Goal: Task Accomplishment & Management: Use online tool/utility

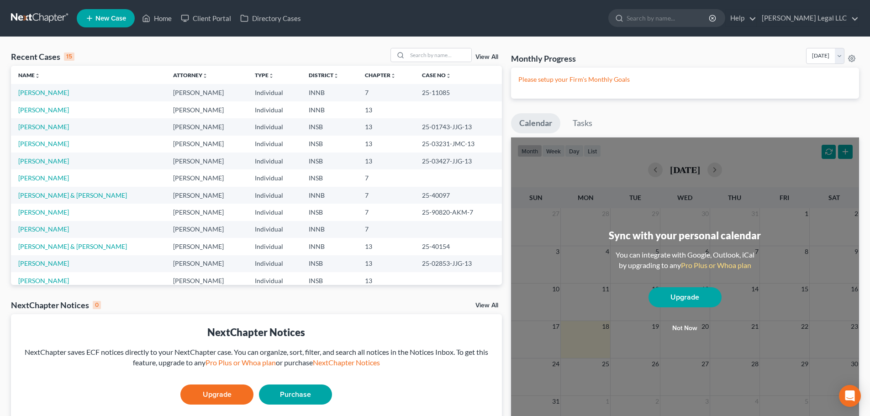
click at [482, 61] on div "View All" at bounding box center [445, 55] width 111 height 14
click at [482, 57] on link "View All" at bounding box center [486, 57] width 23 height 6
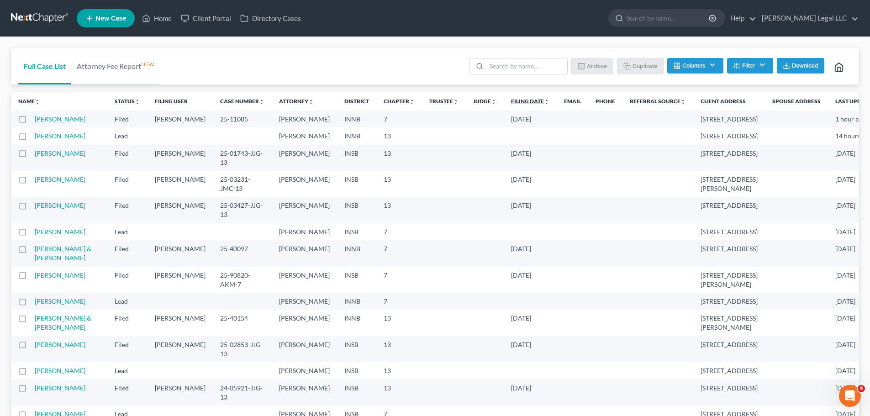
click at [511, 104] on link "Filing Date unfold_more expand_more expand_less" at bounding box center [530, 101] width 38 height 7
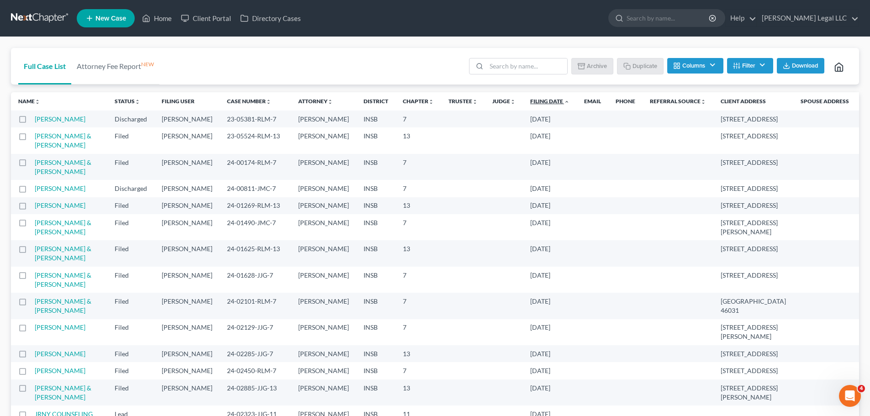
click at [530, 100] on link "Filing Date unfold_more expand_more expand_less" at bounding box center [549, 101] width 39 height 7
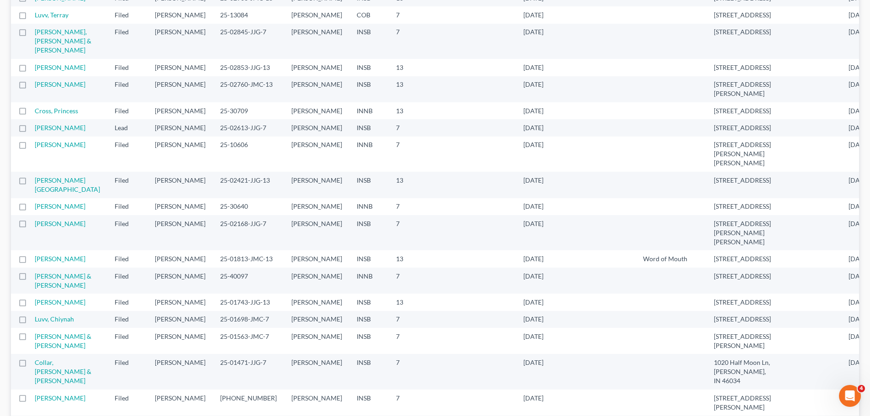
scroll to position [608, 0]
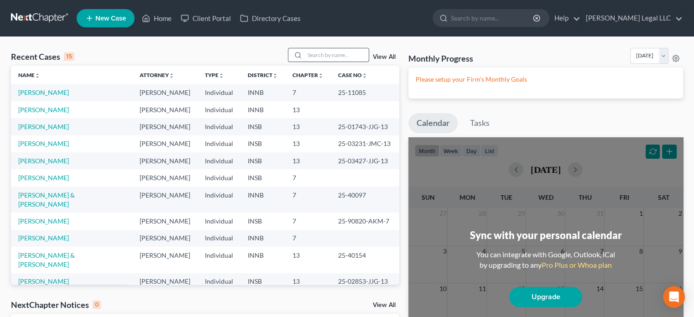
click at [351, 53] on input "search" at bounding box center [337, 54] width 64 height 13
type input "[PERSON_NAME]"
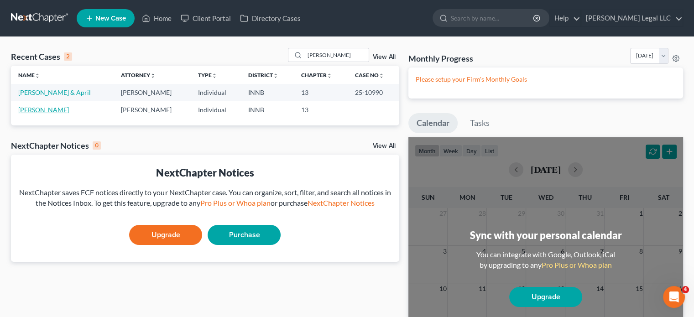
click at [31, 107] on link "[PERSON_NAME]" at bounding box center [43, 110] width 51 height 8
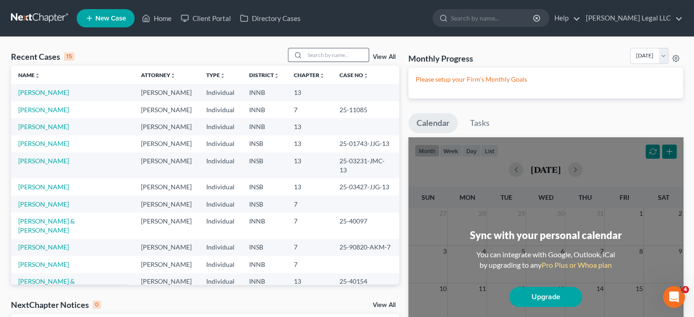
click at [343, 54] on input "search" at bounding box center [337, 54] width 64 height 13
type input "[PERSON_NAME]"
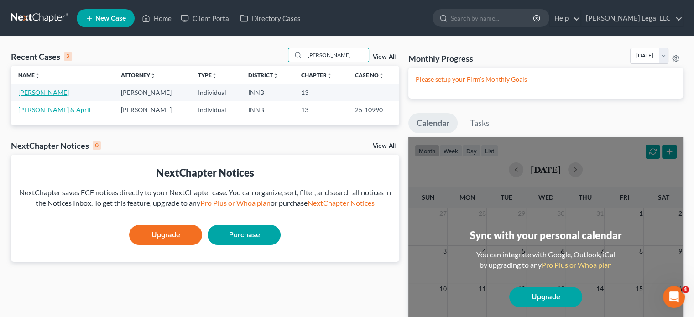
click at [52, 89] on link "[PERSON_NAME]" at bounding box center [43, 93] width 51 height 8
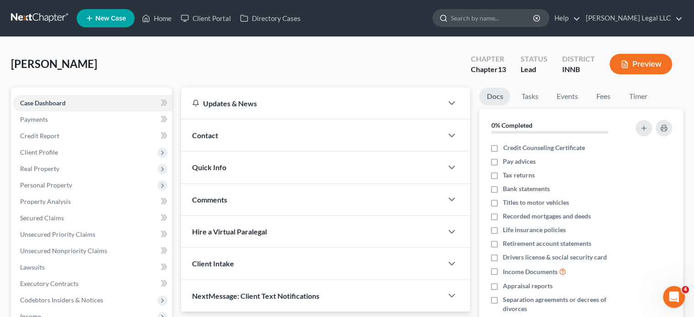
click at [513, 15] on input "search" at bounding box center [493, 18] width 84 height 17
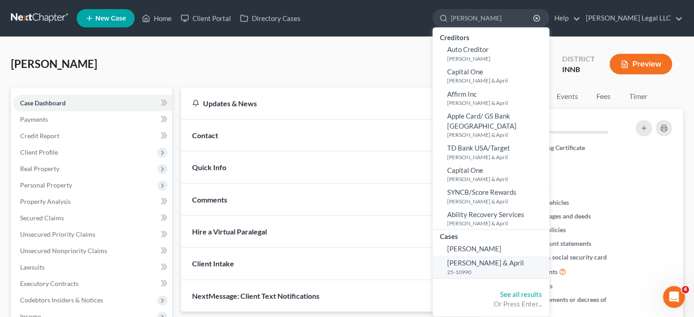
type input "[PERSON_NAME]"
click at [501, 268] on small "25-10990" at bounding box center [497, 272] width 100 height 8
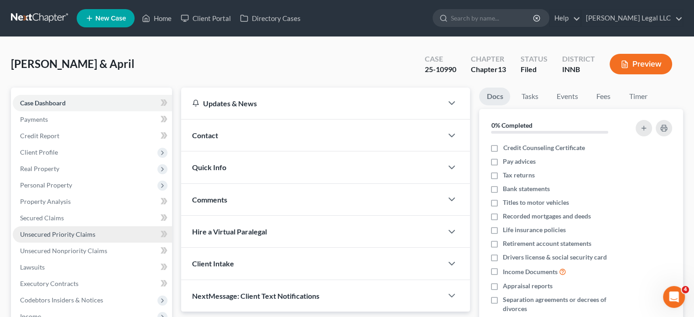
click at [48, 236] on span "Unsecured Priority Claims" at bounding box center [57, 234] width 75 height 8
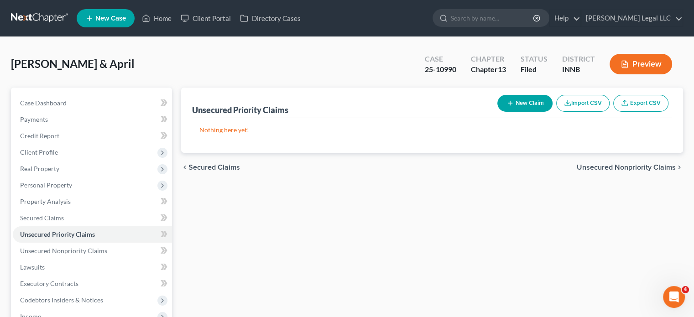
click at [311, 184] on div "Unsecured Priority Claims New Claim Import CSV Export CSV Nothing here yet! Pre…" at bounding box center [432, 286] width 511 height 396
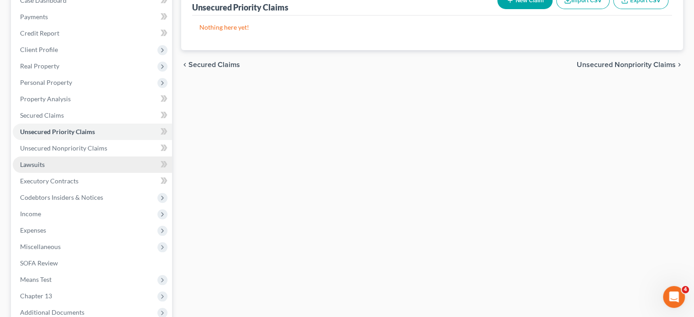
scroll to position [200, 0]
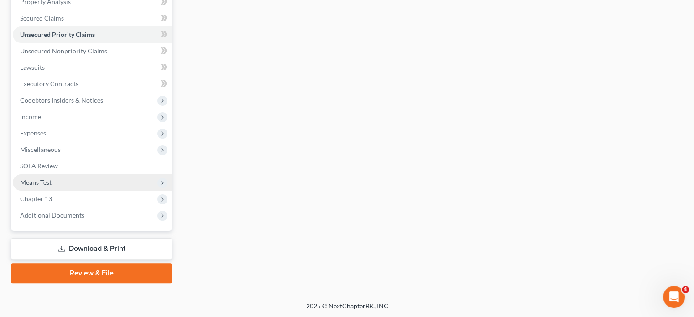
click at [50, 188] on span "Means Test" at bounding box center [92, 182] width 159 height 16
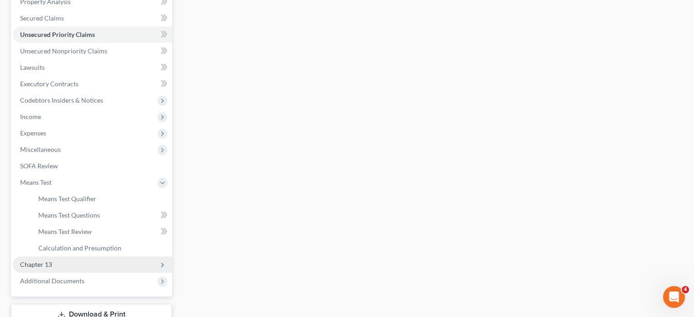
click at [32, 271] on span "Chapter 13" at bounding box center [92, 265] width 159 height 16
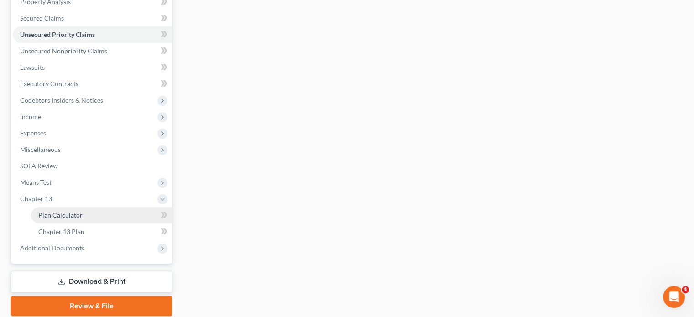
click at [52, 219] on link "Plan Calculator" at bounding box center [101, 215] width 141 height 16
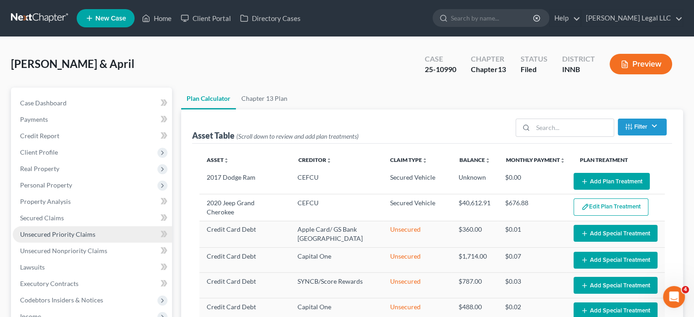
select select "59"
click at [44, 241] on link "Unsecured Priority Claims" at bounding box center [92, 234] width 159 height 16
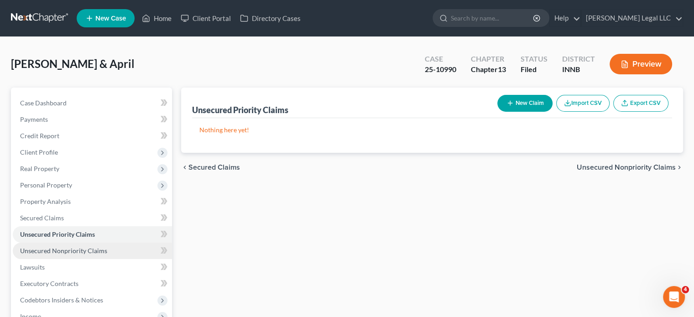
click at [42, 251] on span "Unsecured Nonpriority Claims" at bounding box center [63, 251] width 87 height 8
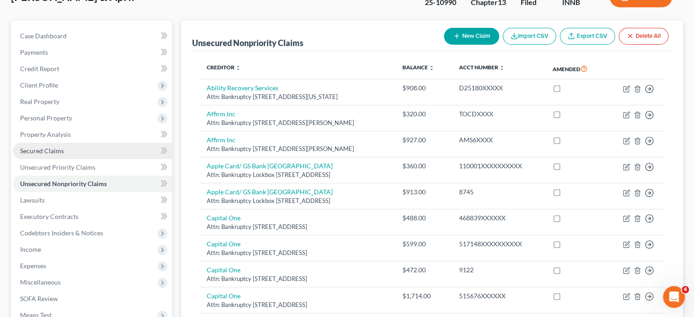
click at [42, 154] on span "Secured Claims" at bounding box center [42, 151] width 44 height 8
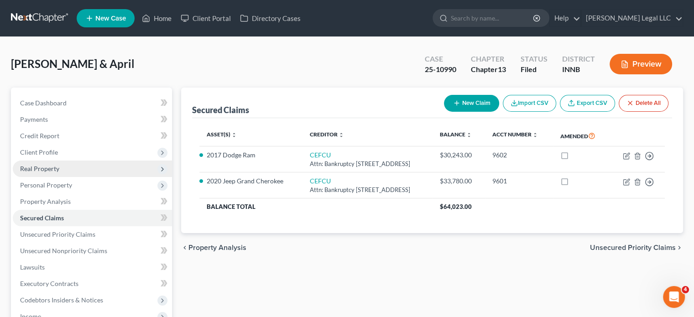
click at [44, 169] on span "Real Property" at bounding box center [39, 169] width 39 height 8
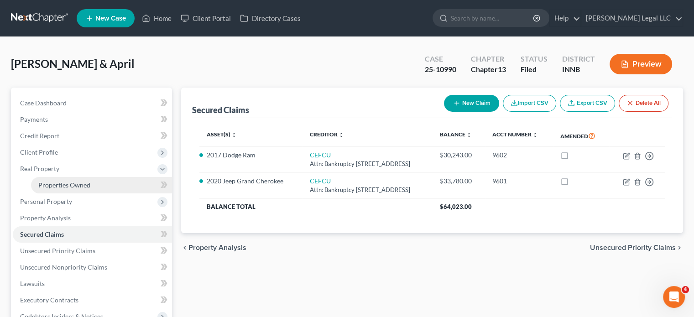
click at [40, 185] on span "Properties Owned" at bounding box center [64, 185] width 52 height 8
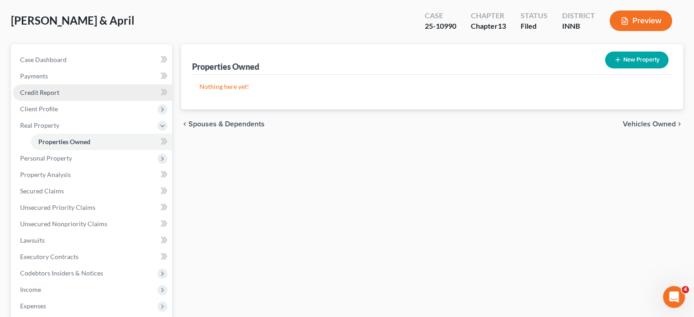
scroll to position [46, 0]
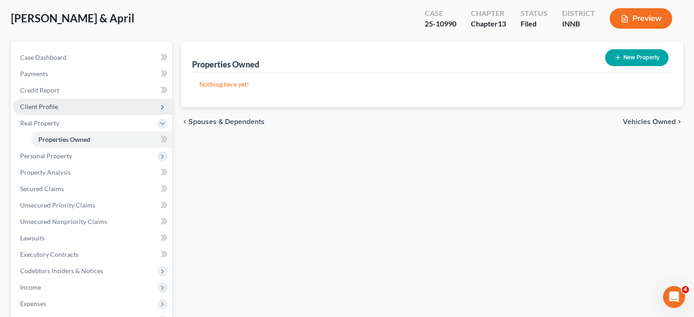
click at [33, 105] on span "Client Profile" at bounding box center [39, 107] width 38 height 8
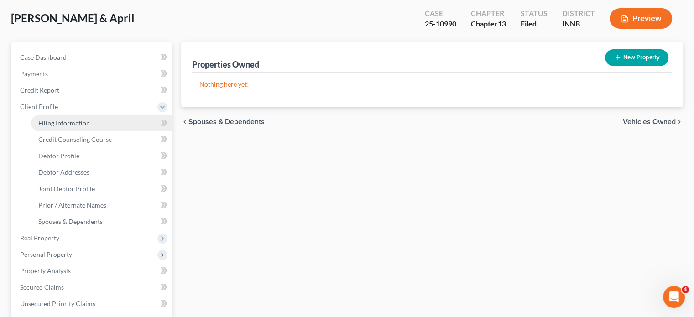
click at [72, 125] on span "Filing Information" at bounding box center [64, 123] width 52 height 8
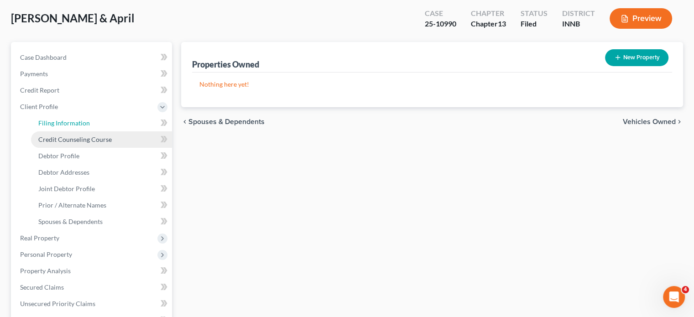
select select "1"
select select "3"
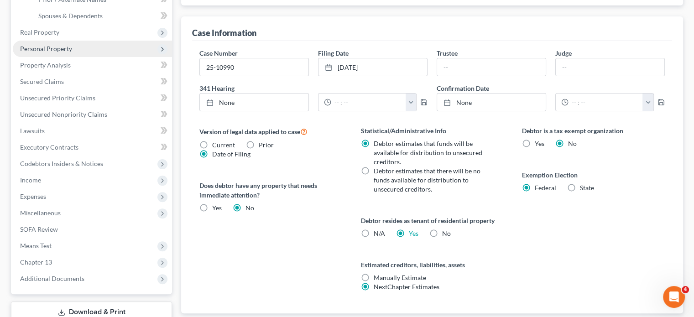
scroll to position [178, 0]
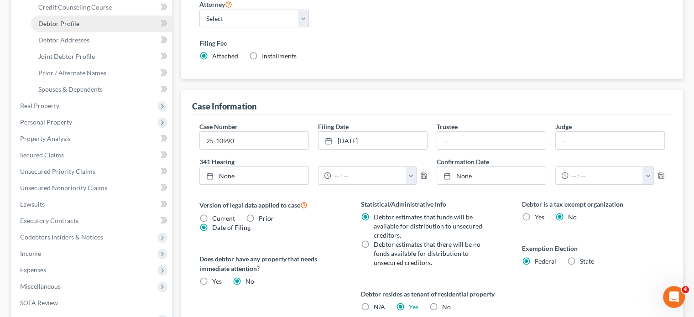
click at [68, 26] on span "Debtor Profile" at bounding box center [58, 24] width 41 height 8
select select "1"
select select "2"
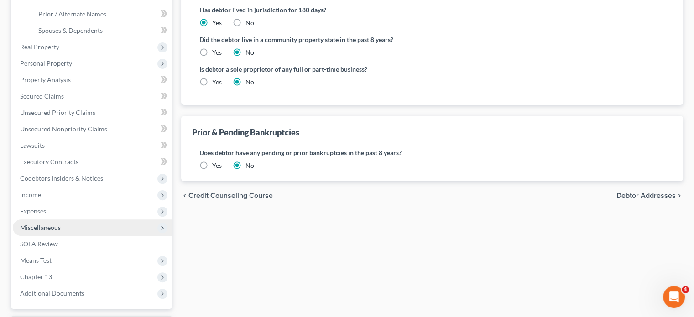
scroll to position [274, 0]
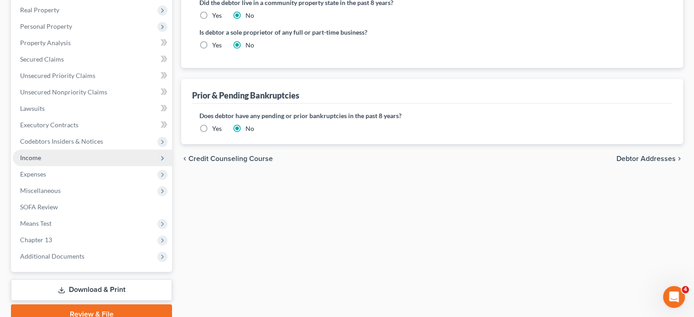
click at [44, 161] on span "Income" at bounding box center [92, 158] width 159 height 16
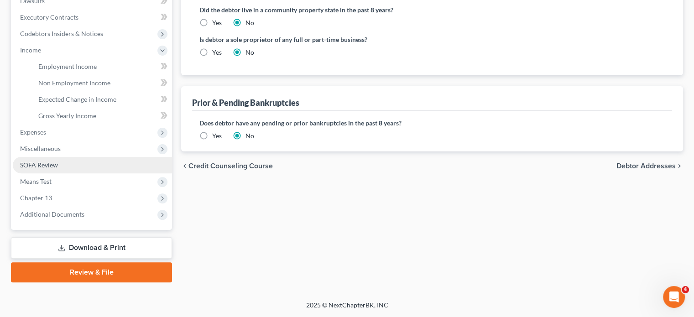
scroll to position [266, 0]
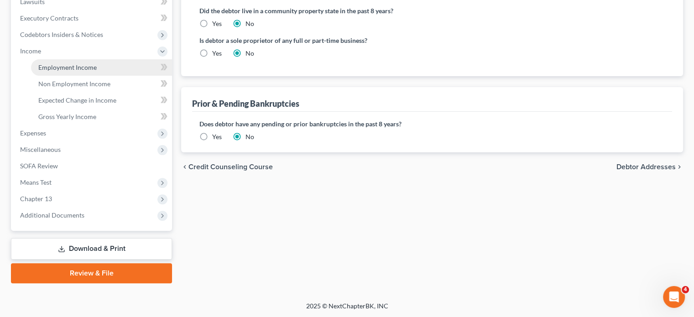
click at [66, 71] on span "Employment Income" at bounding box center [67, 67] width 58 height 8
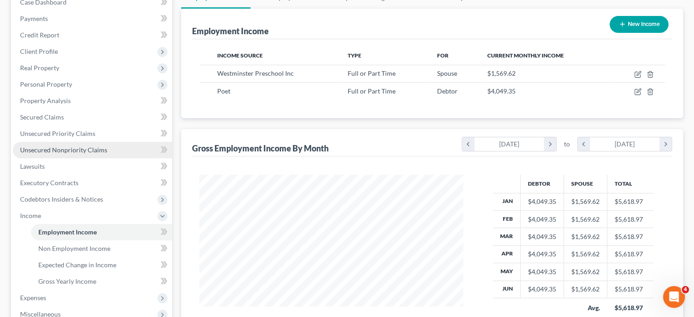
scroll to position [91, 0]
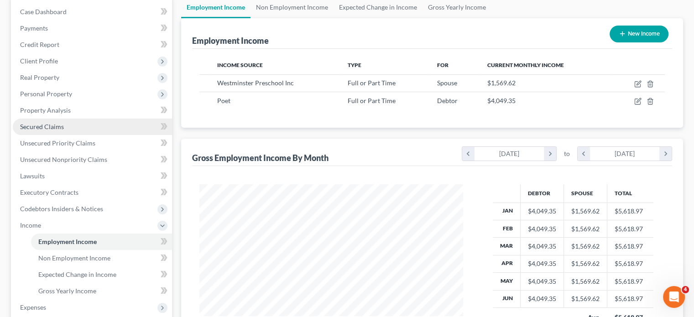
click at [42, 126] on span "Secured Claims" at bounding box center [42, 127] width 44 height 8
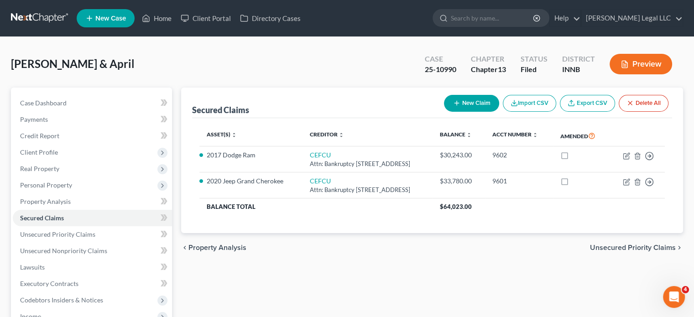
click at [335, 78] on div "[PERSON_NAME] & April Upgraded Case 25-10990 Chapter Chapter 13 Status Filed Di…" at bounding box center [347, 68] width 672 height 40
click at [53, 199] on span "Property Analysis" at bounding box center [45, 202] width 51 height 8
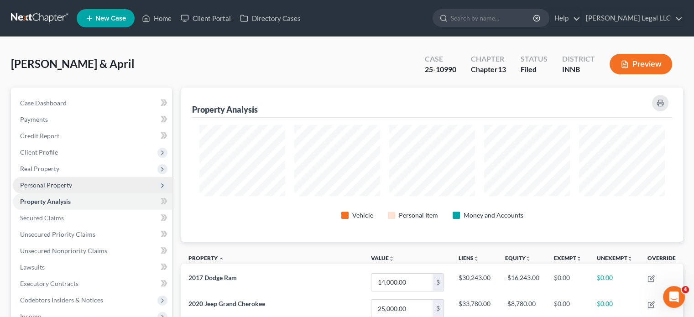
click at [59, 186] on span "Personal Property" at bounding box center [46, 185] width 52 height 8
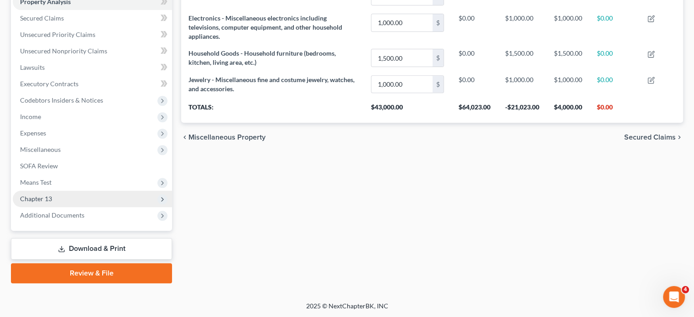
click at [29, 201] on span "Chapter 13" at bounding box center [36, 199] width 32 height 8
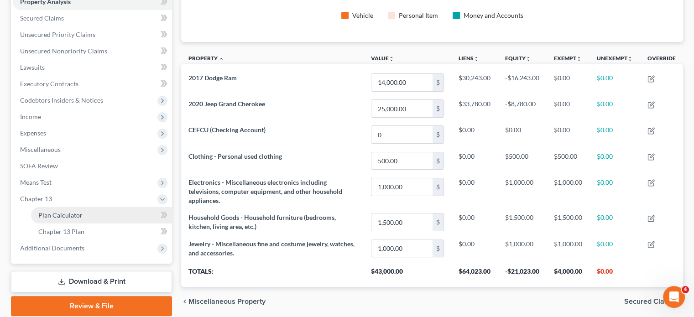
click at [52, 215] on span "Plan Calculator" at bounding box center [60, 215] width 44 height 8
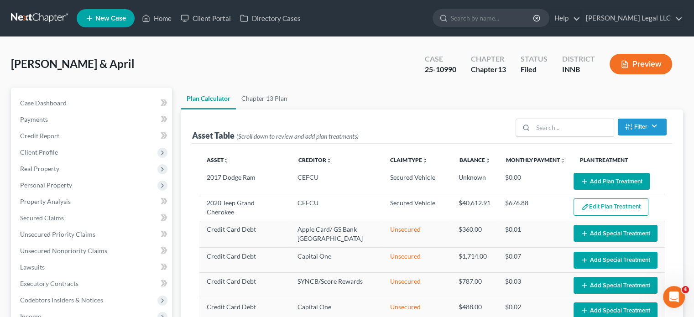
select select "59"
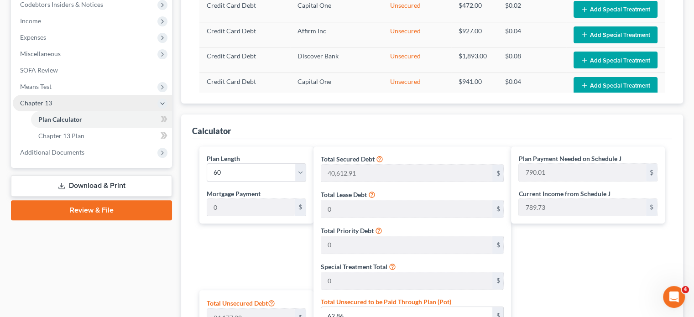
click at [48, 101] on span "Chapter 13" at bounding box center [36, 103] width 32 height 8
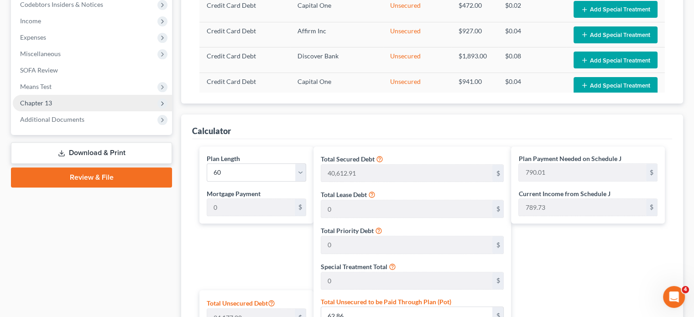
click at [53, 104] on span "Chapter 13" at bounding box center [92, 103] width 159 height 16
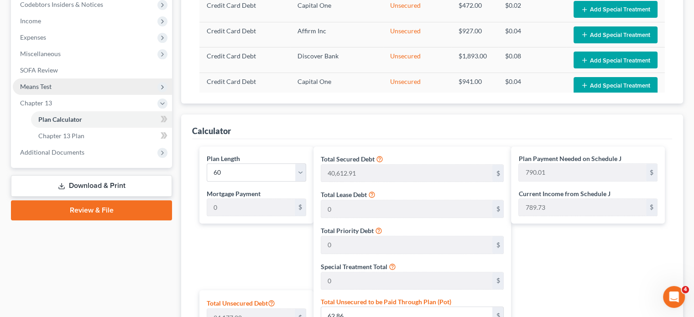
click at [47, 92] on span "Means Test" at bounding box center [92, 87] width 159 height 16
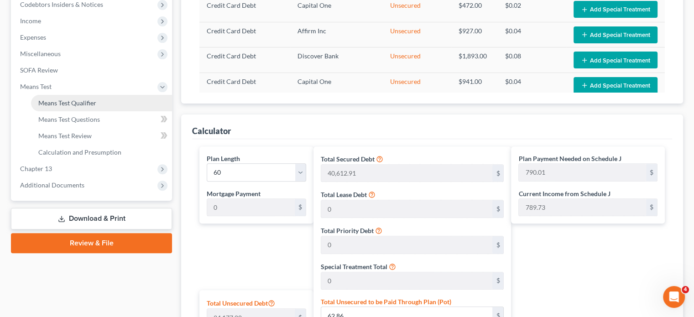
click at [52, 102] on span "Means Test Qualifier" at bounding box center [67, 103] width 58 height 8
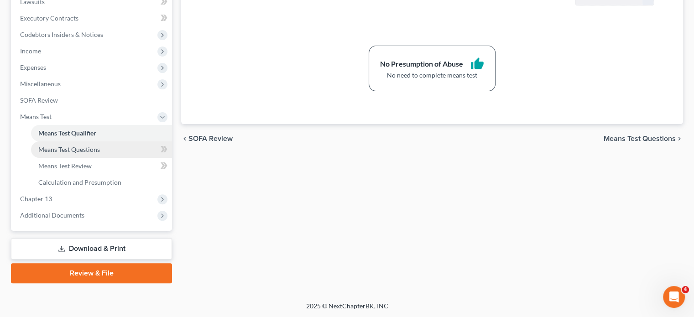
click at [62, 152] on span "Means Test Questions" at bounding box center [69, 150] width 62 height 8
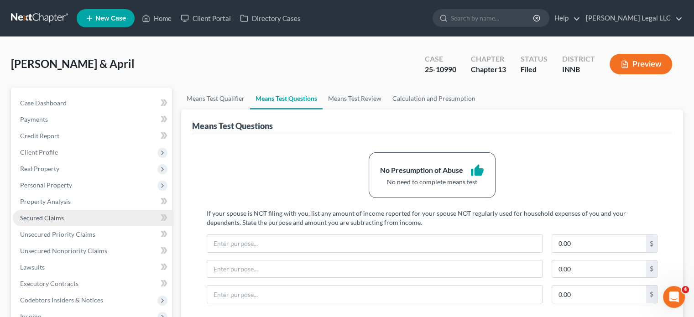
click at [47, 218] on span "Secured Claims" at bounding box center [42, 218] width 44 height 8
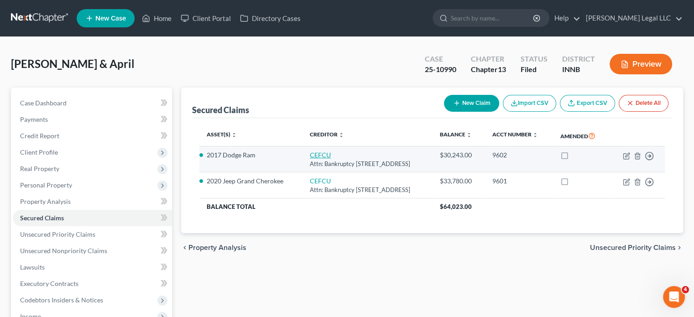
click at [319, 157] on link "CEFCU" at bounding box center [320, 155] width 21 height 8
select select "14"
select select "3"
select select "0"
select select "2"
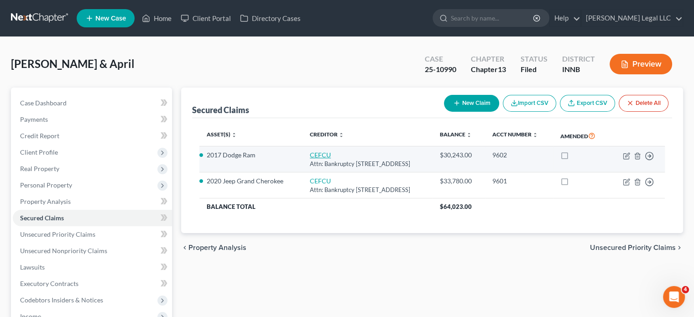
select select "0"
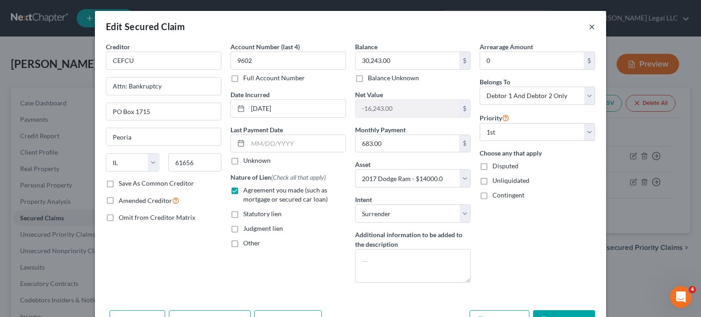
click at [589, 26] on button "×" at bounding box center [592, 26] width 6 height 11
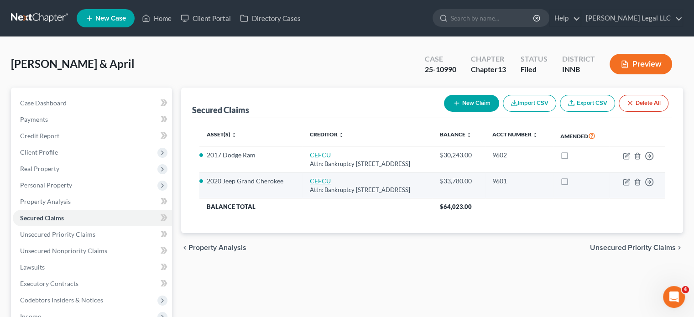
click at [320, 179] on link "CEFCU" at bounding box center [320, 181] width 21 height 8
select select "14"
select select "2"
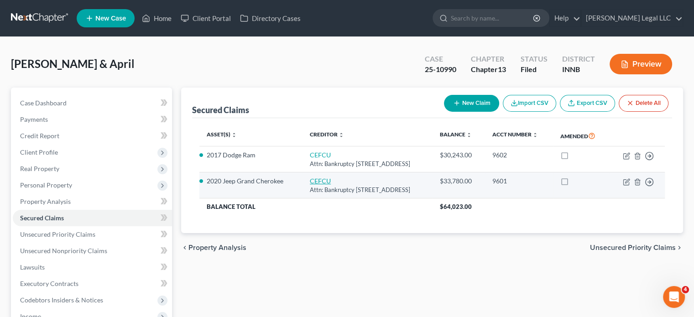
select select "0"
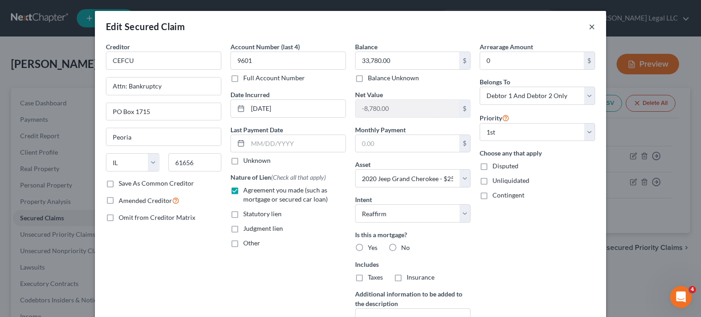
click at [590, 26] on button "×" at bounding box center [592, 26] width 6 height 11
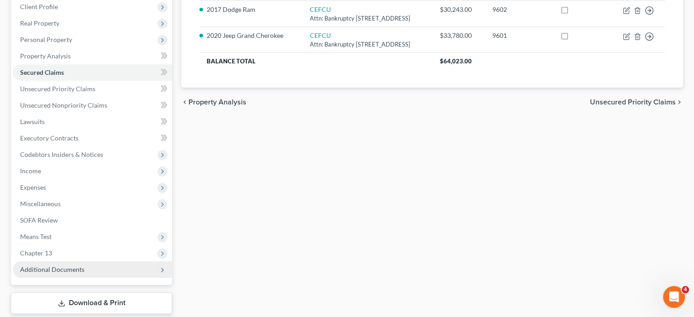
scroll to position [183, 0]
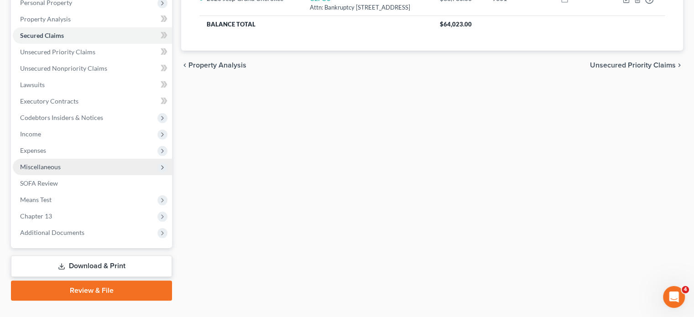
click at [49, 172] on span "Miscellaneous" at bounding box center [92, 167] width 159 height 16
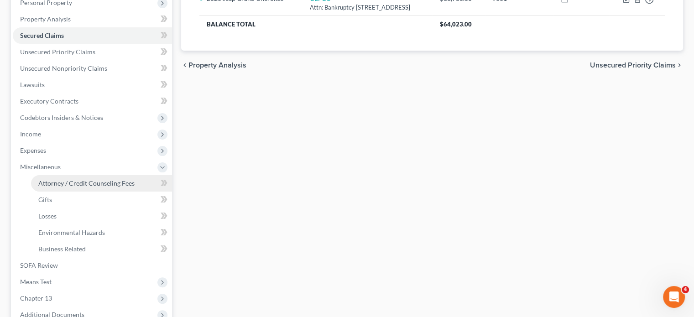
click at [52, 183] on span "Attorney / Credit Counseling Fees" at bounding box center [86, 183] width 96 height 8
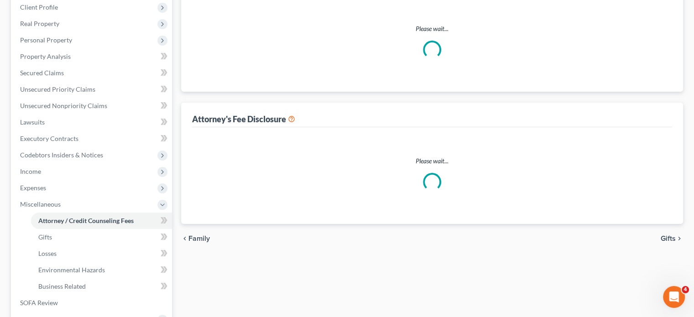
select select "0"
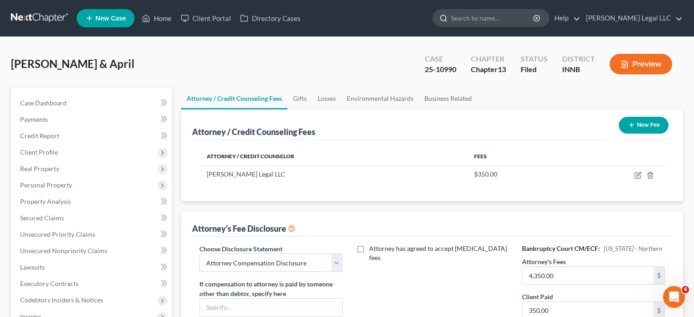
click at [514, 21] on input "search" at bounding box center [493, 18] width 84 height 17
type input "[PERSON_NAME]"
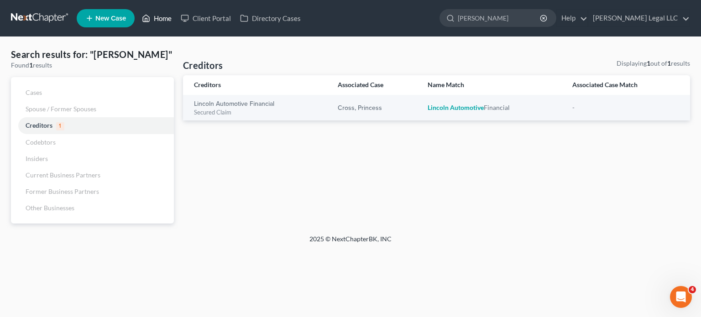
click at [158, 14] on link "Home" at bounding box center [156, 18] width 39 height 16
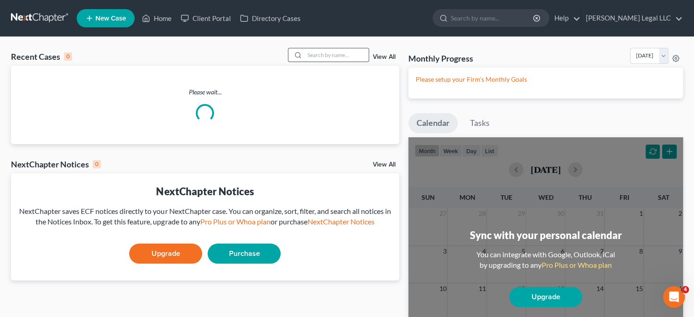
click at [321, 48] on input "search" at bounding box center [337, 54] width 64 height 13
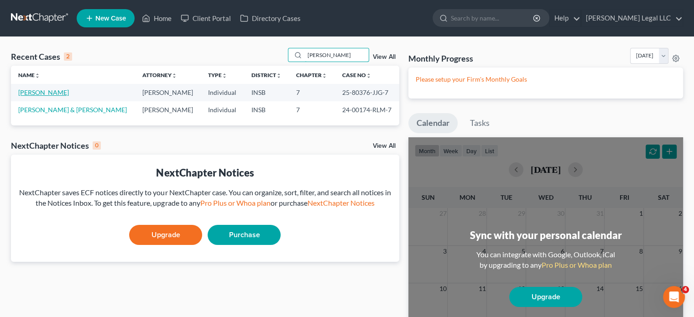
type input "[PERSON_NAME]"
click at [47, 92] on link "[PERSON_NAME]" at bounding box center [43, 93] width 51 height 8
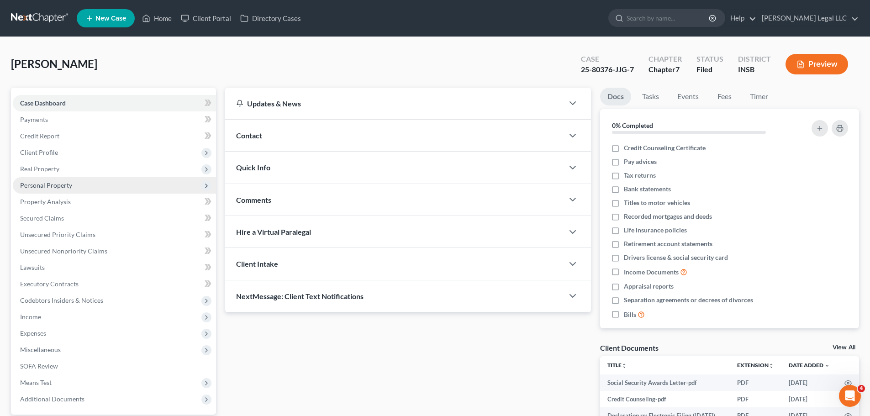
click at [41, 188] on span "Personal Property" at bounding box center [46, 185] width 52 height 8
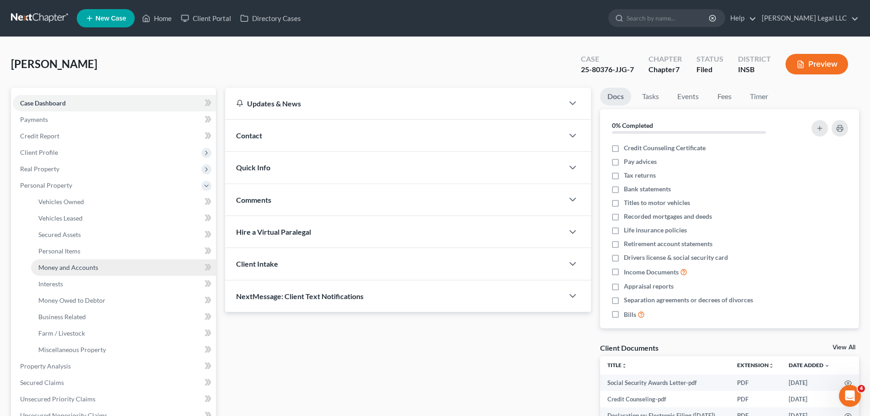
click at [46, 272] on link "Money and Accounts" at bounding box center [123, 267] width 185 height 16
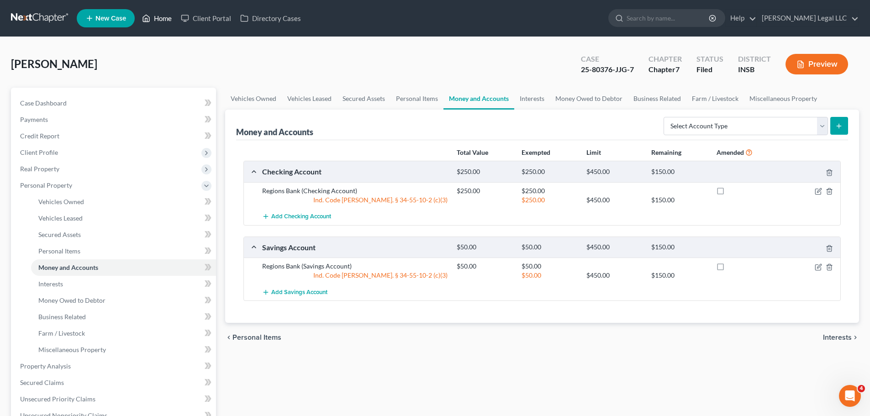
click at [151, 20] on link "Home" at bounding box center [156, 18] width 39 height 16
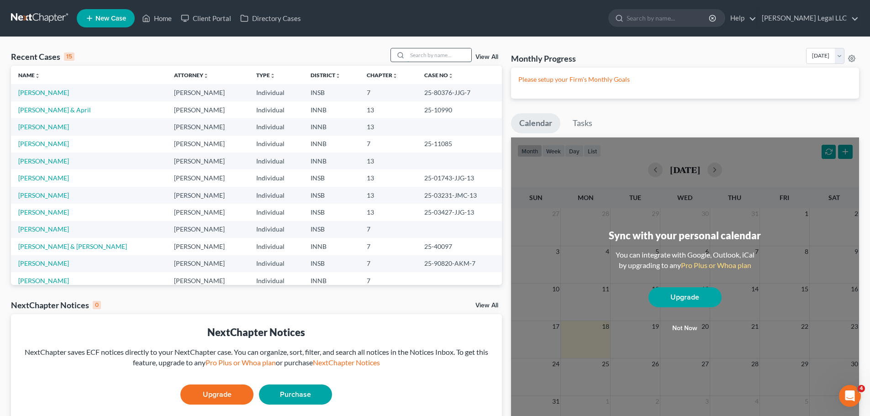
click at [430, 59] on input "search" at bounding box center [439, 54] width 64 height 13
type input "[PERSON_NAME]"
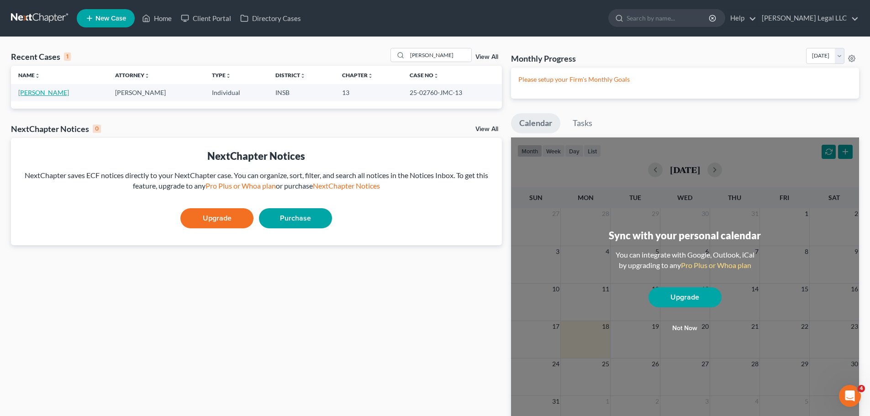
click at [23, 93] on link "[PERSON_NAME]" at bounding box center [43, 93] width 51 height 8
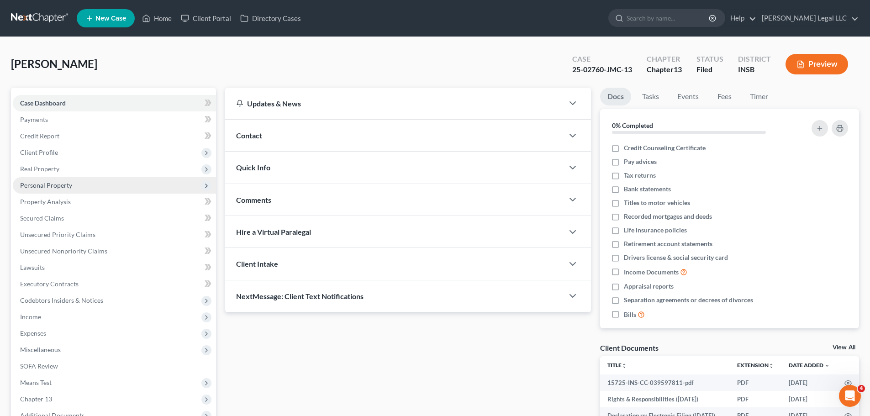
click at [55, 187] on span "Personal Property" at bounding box center [46, 185] width 52 height 8
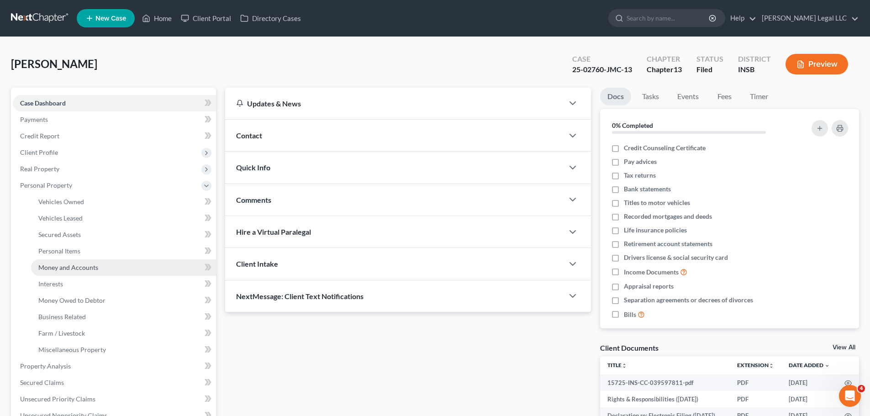
click at [63, 267] on span "Money and Accounts" at bounding box center [68, 267] width 60 height 8
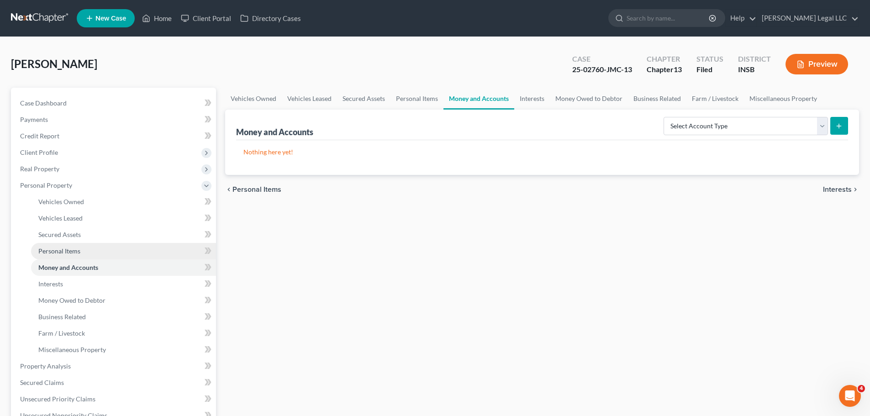
click at [65, 251] on span "Personal Items" at bounding box center [59, 251] width 42 height 8
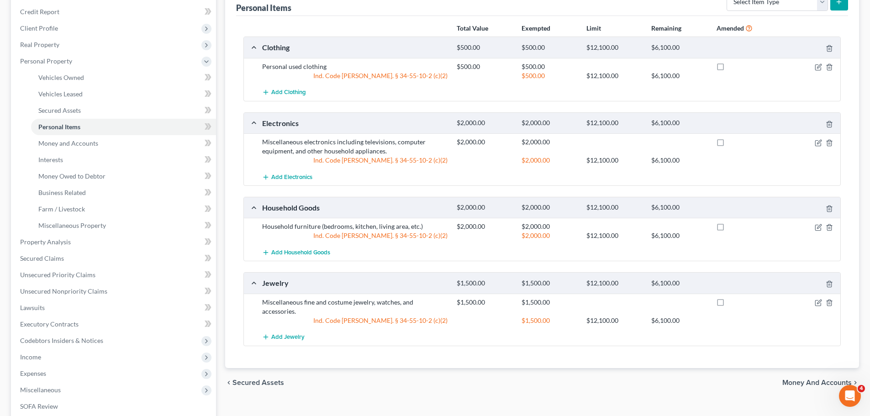
scroll to position [183, 0]
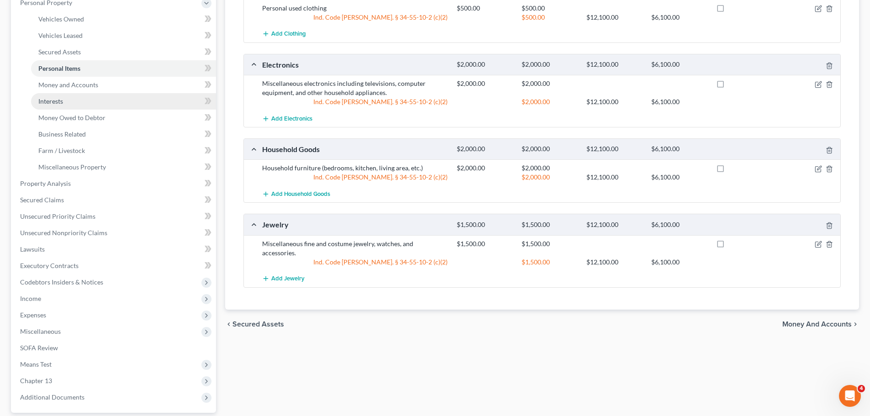
click at [61, 98] on span "Interests" at bounding box center [50, 101] width 25 height 8
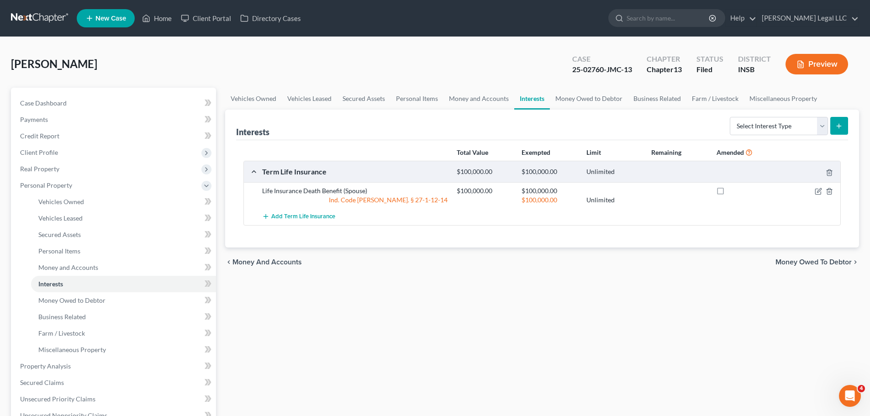
click at [411, 317] on div "Vehicles Owned Vehicles Leased Secured Assets Personal Items Money and Accounts…" at bounding box center [541, 368] width 643 height 560
drag, startPoint x: 414, startPoint y: 202, endPoint x: 448, endPoint y: 200, distance: 34.8
click at [450, 200] on div "Ind. Code [PERSON_NAME]. § 27-1-12-14" at bounding box center [354, 199] width 194 height 9
copy div "27-1-12-14"
drag, startPoint x: 330, startPoint y: 289, endPoint x: 333, endPoint y: 278, distance: 12.3
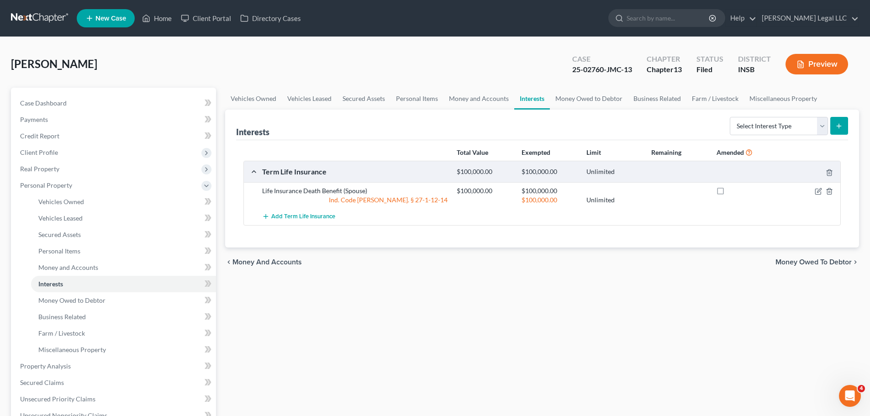
click at [330, 290] on div "Vehicles Owned Vehicles Leased Secured Assets Personal Items Money and Accounts…" at bounding box center [541, 368] width 643 height 560
click at [83, 307] on link "Money Owed to Debtor" at bounding box center [123, 300] width 185 height 16
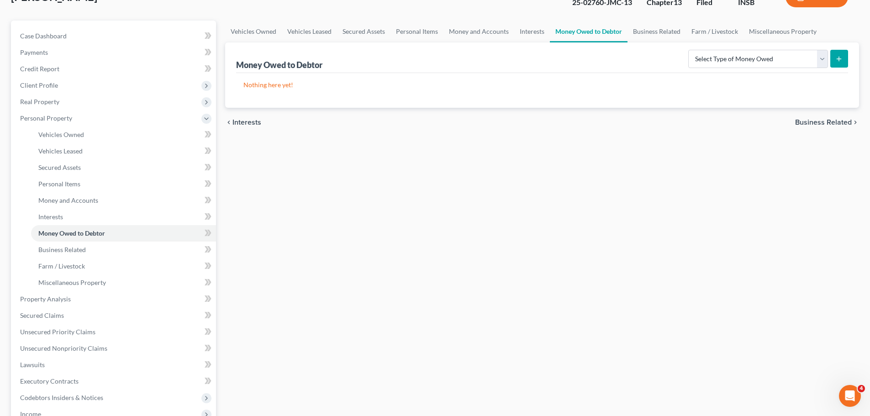
scroll to position [183, 0]
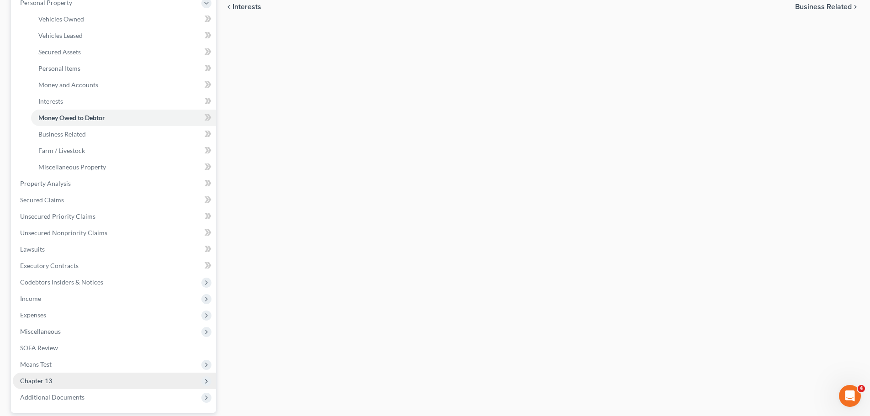
click at [34, 317] on span "Chapter 13" at bounding box center [36, 381] width 32 height 8
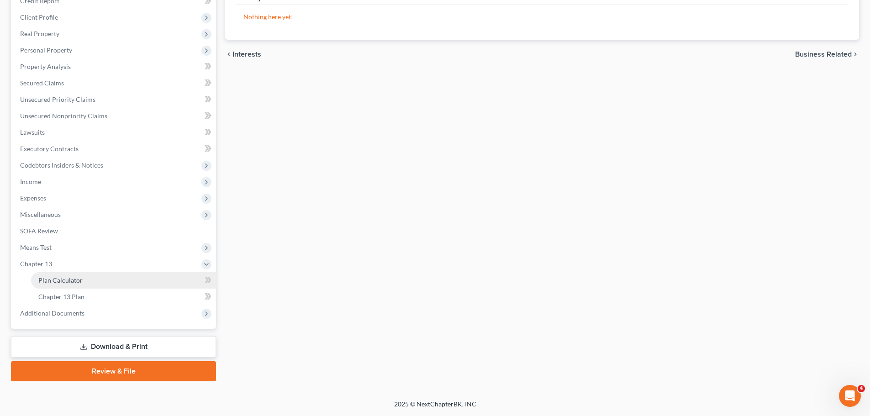
click at [63, 283] on span "Plan Calculator" at bounding box center [60, 280] width 44 height 8
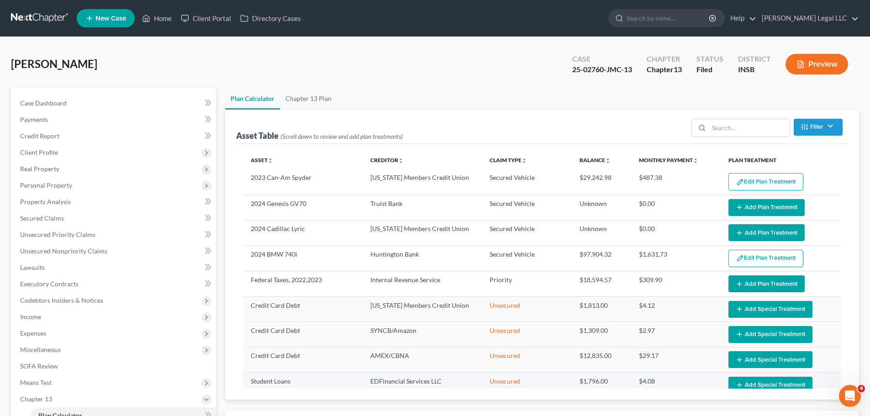
scroll to position [180, 0]
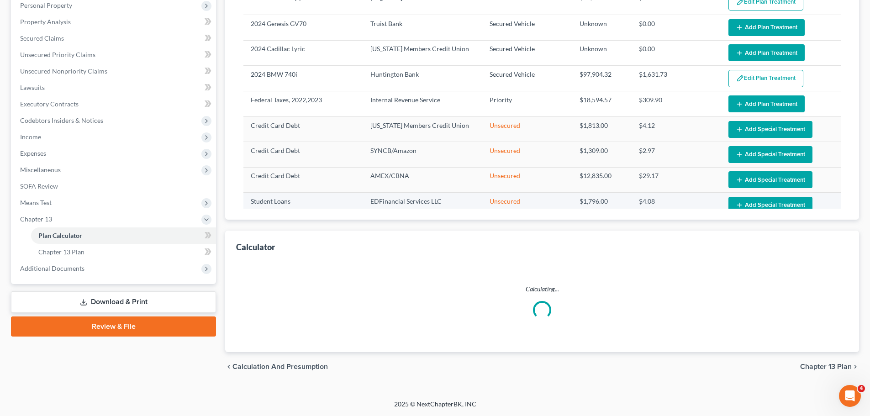
select select "59"
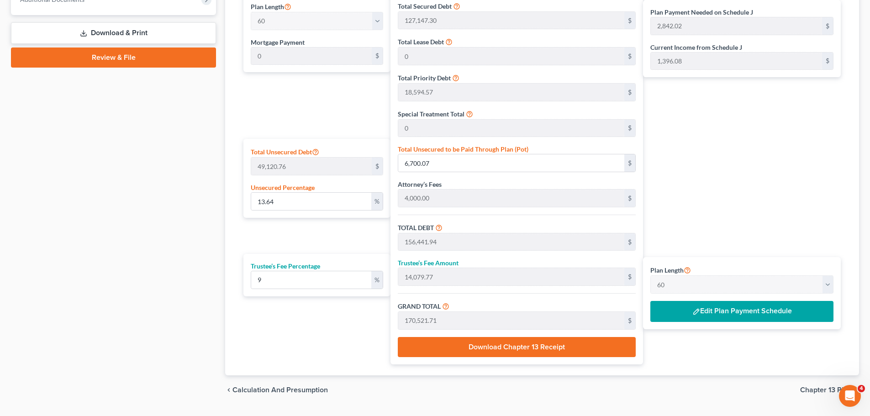
scroll to position [426, 0]
